Goal: Find specific page/section: Find specific page/section

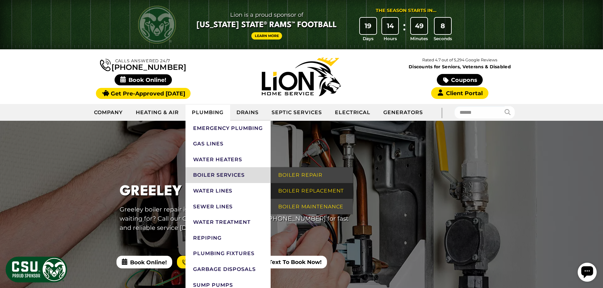
click at [326, 189] on link "Boiler Replacement" at bounding box center [312, 191] width 82 height 16
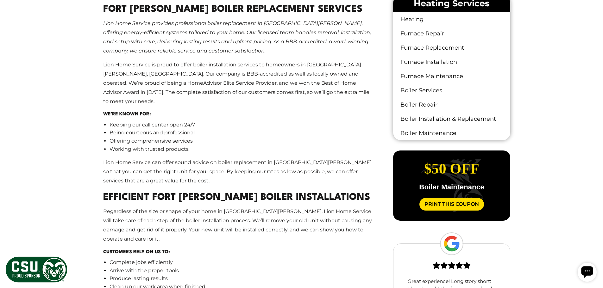
scroll to position [412, 0]
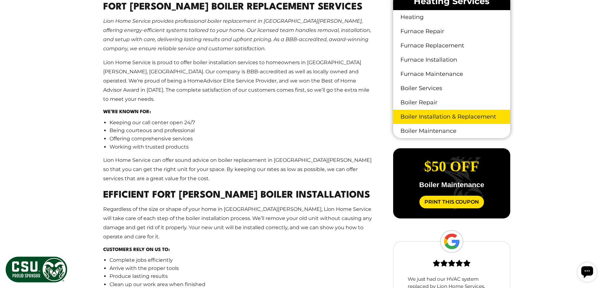
click at [422, 113] on link "Boiler Installation & Replacement" at bounding box center [451, 117] width 117 height 14
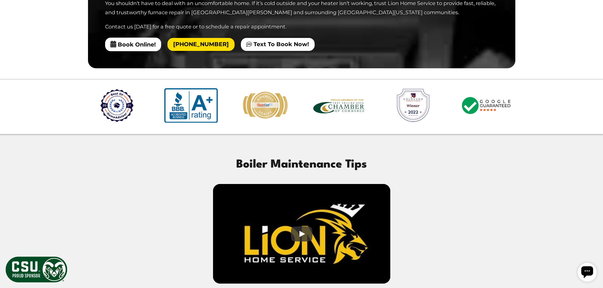
scroll to position [1235, 0]
